Goal: Task Accomplishment & Management: Use online tool/utility

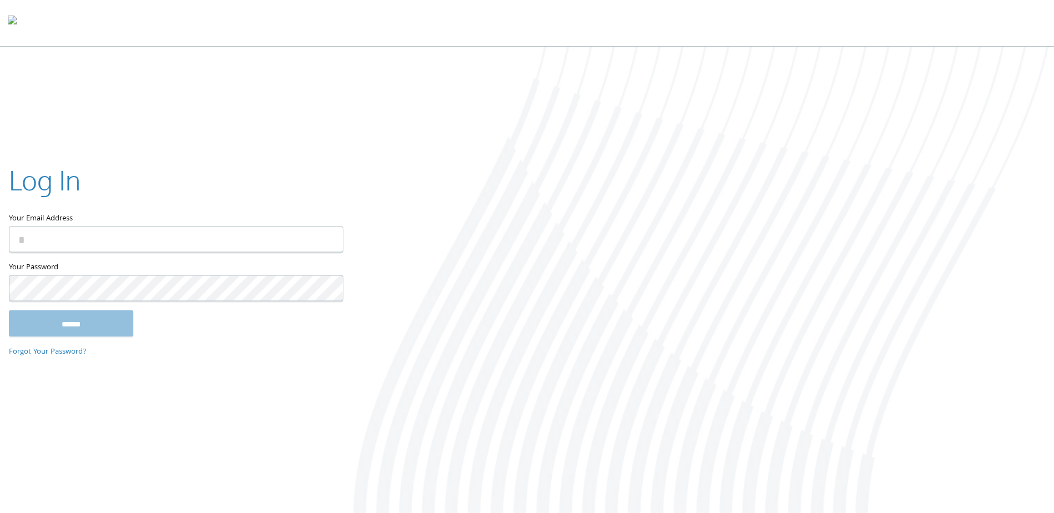
type input "**********"
click at [9, 311] on input "******" at bounding box center [71, 324] width 124 height 27
type input "**********"
click at [9, 311] on input "******" at bounding box center [71, 324] width 124 height 27
